Goal: Check status: Check status

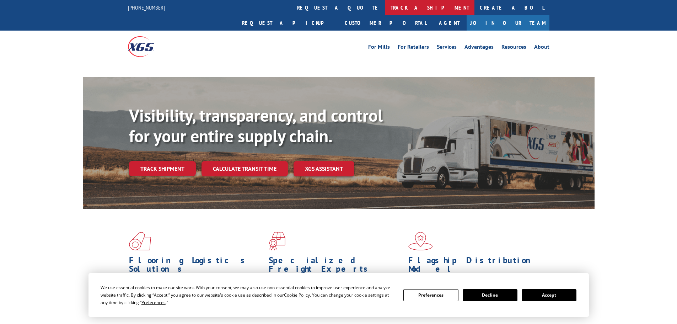
click at [385, 9] on link "track a shipment" at bounding box center [429, 7] width 89 height 15
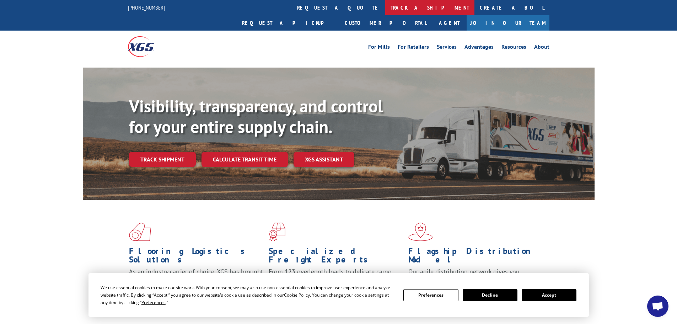
click at [385, 9] on link "track a shipment" at bounding box center [429, 7] width 89 height 15
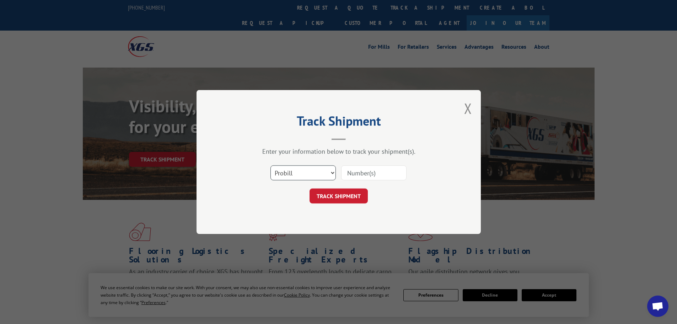
click at [289, 170] on select "Select category... Probill BOL PO" at bounding box center [302, 172] width 65 height 15
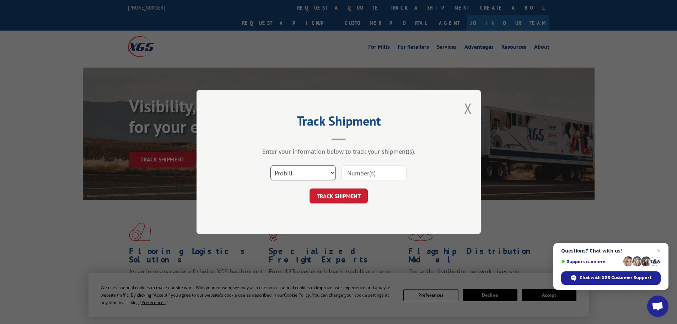
select select "po"
click at [270, 165] on select "Select category... Probill BOL PO" at bounding box center [302, 172] width 65 height 15
paste input "62515967"
type input "62515967"
click at [358, 197] on button "TRACK SHIPMENT" at bounding box center [338, 195] width 58 height 15
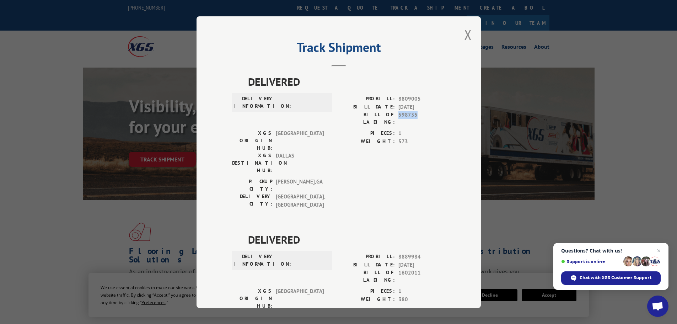
drag, startPoint x: 423, startPoint y: 116, endPoint x: 393, endPoint y: 119, distance: 30.0
click at [393, 119] on div "PROBILL: 8809005 BILL DATE: [DATE] BILL OF LADING: 598735" at bounding box center [391, 112] width 107 height 34
copy span "598735"
click at [464, 34] on button "Close modal" at bounding box center [468, 34] width 8 height 19
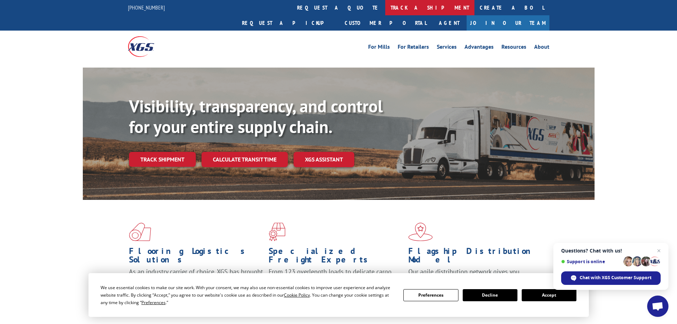
click at [385, 9] on link "track a shipment" at bounding box center [429, 7] width 89 height 15
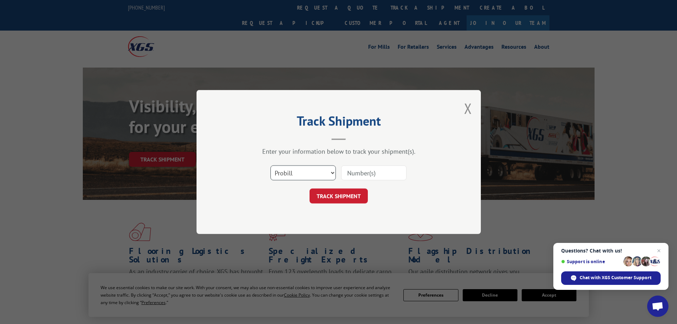
click at [299, 169] on select "Select category... Probill BOL PO" at bounding box center [302, 172] width 65 height 15
select select "bol"
click at [270, 165] on select "Select category... Probill BOL PO" at bounding box center [302, 172] width 65 height 15
paste input "598735"
type input "598735"
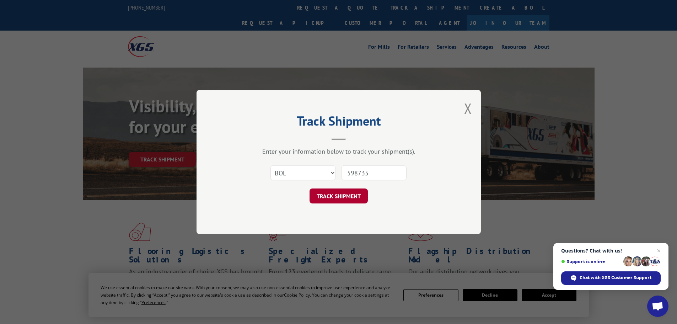
click at [357, 195] on button "TRACK SHIPMENT" at bounding box center [338, 195] width 58 height 15
